Goal: Transaction & Acquisition: Purchase product/service

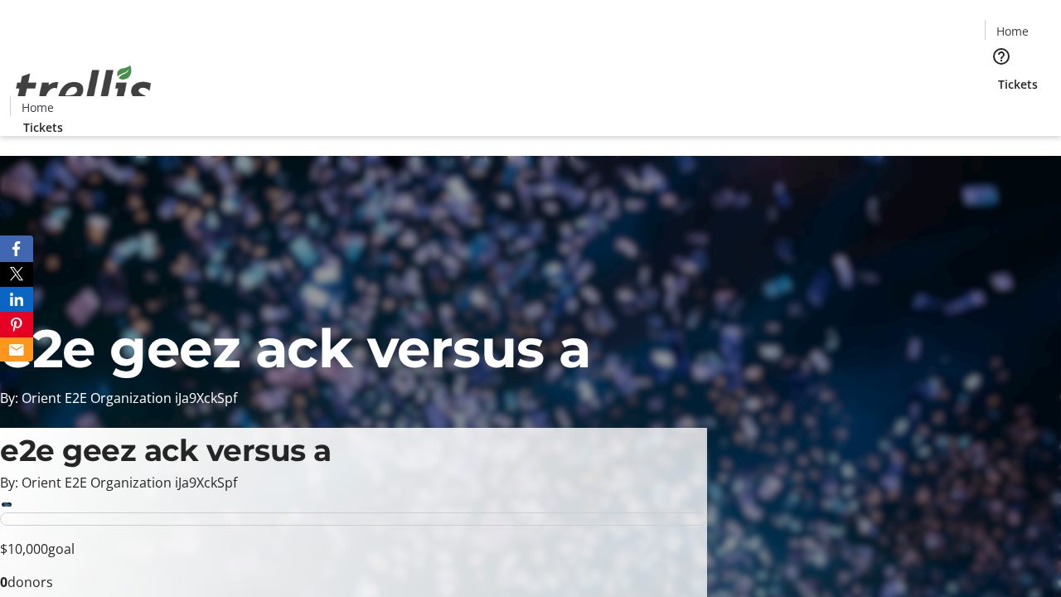
click at [998, 75] on span "Tickets" at bounding box center [1018, 83] width 40 height 17
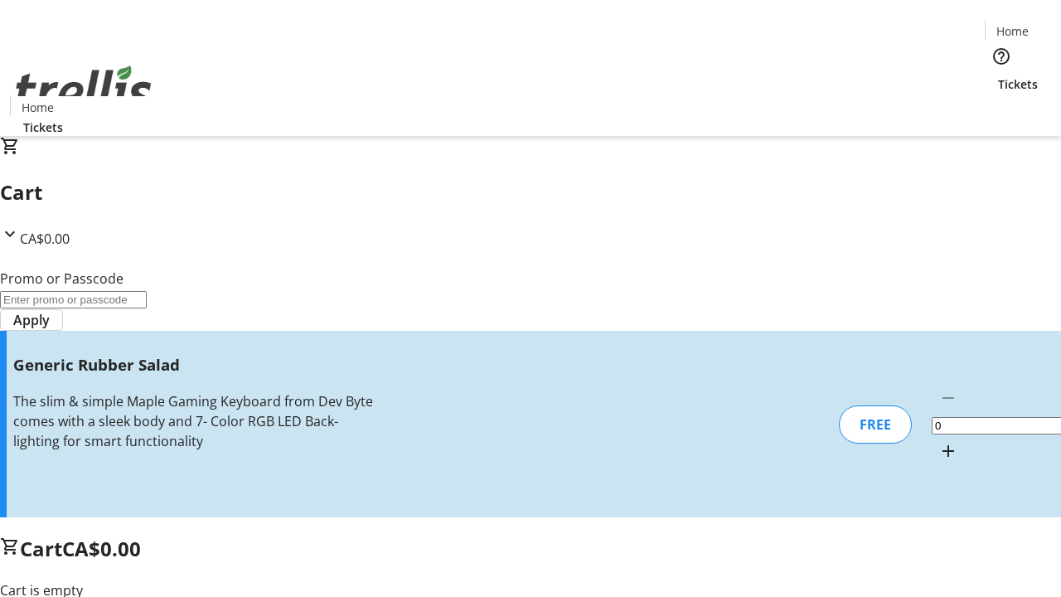
click at [938, 441] on mat-icon "Increment by one" at bounding box center [948, 451] width 20 height 20
type input "1"
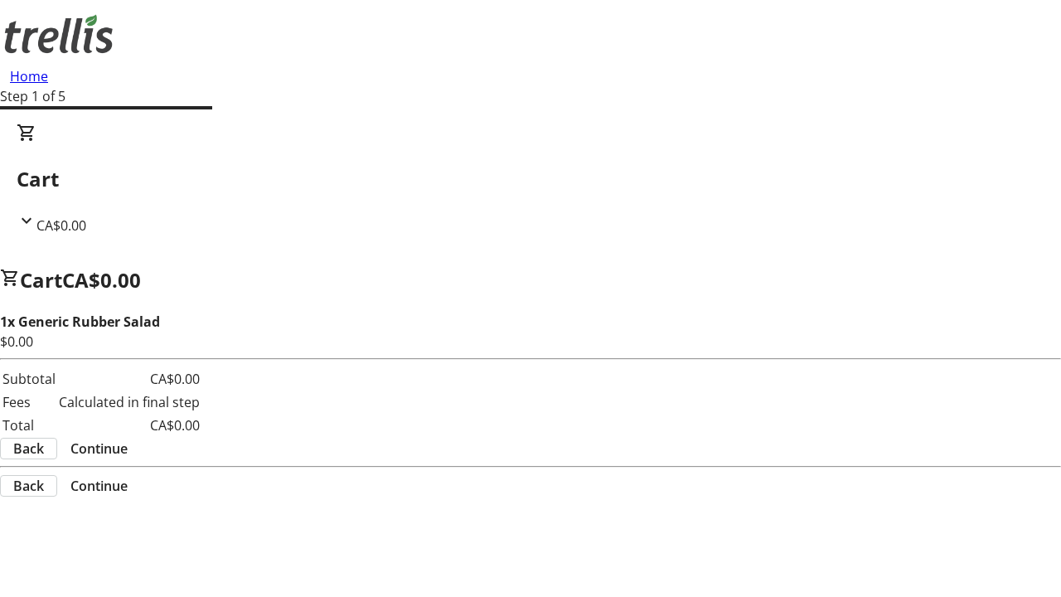
click at [128, 438] on span "Continue" at bounding box center [98, 448] width 57 height 20
